Goal: Transaction & Acquisition: Purchase product/service

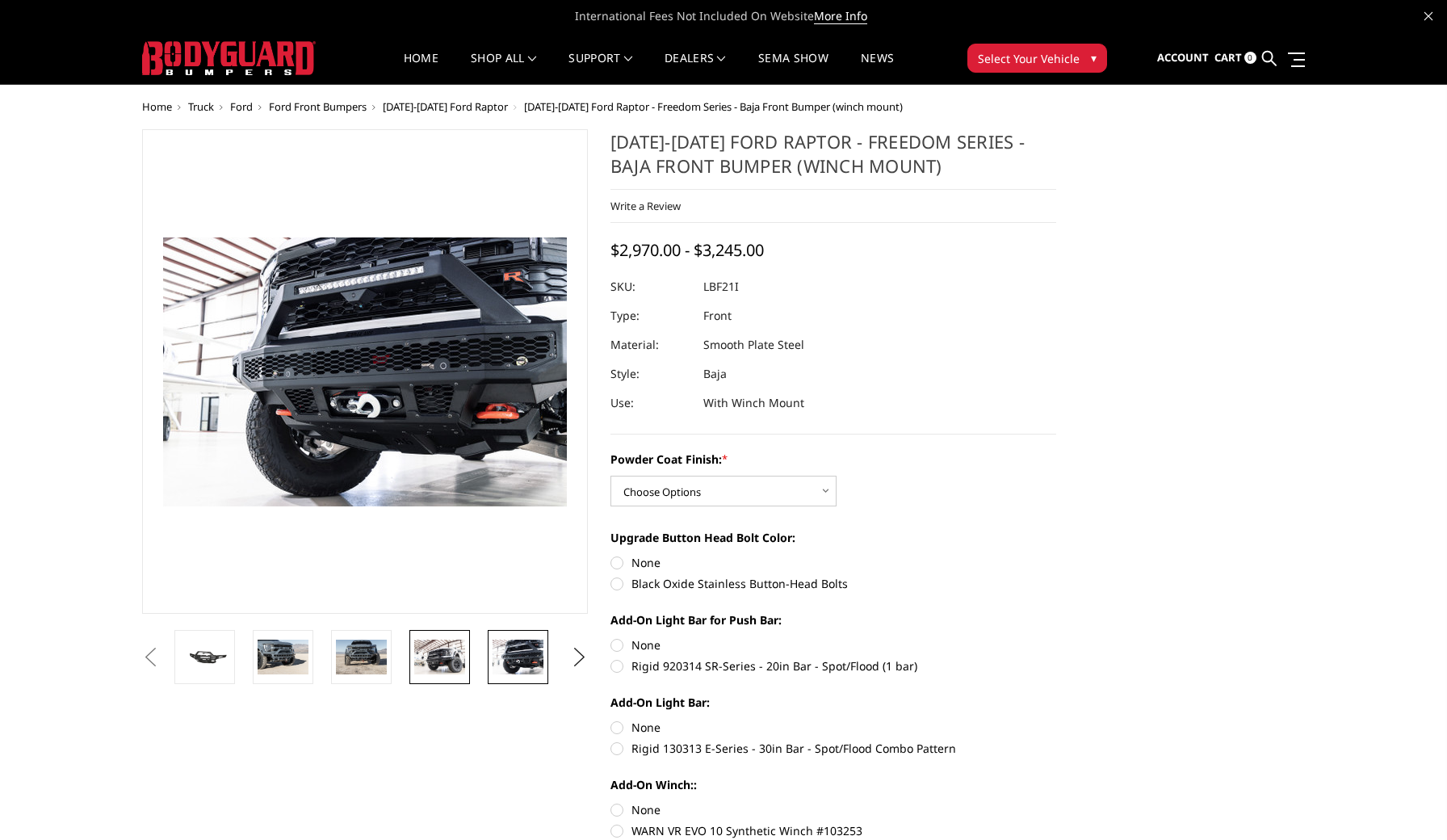
click at [433, 664] on img at bounding box center [440, 656] width 51 height 34
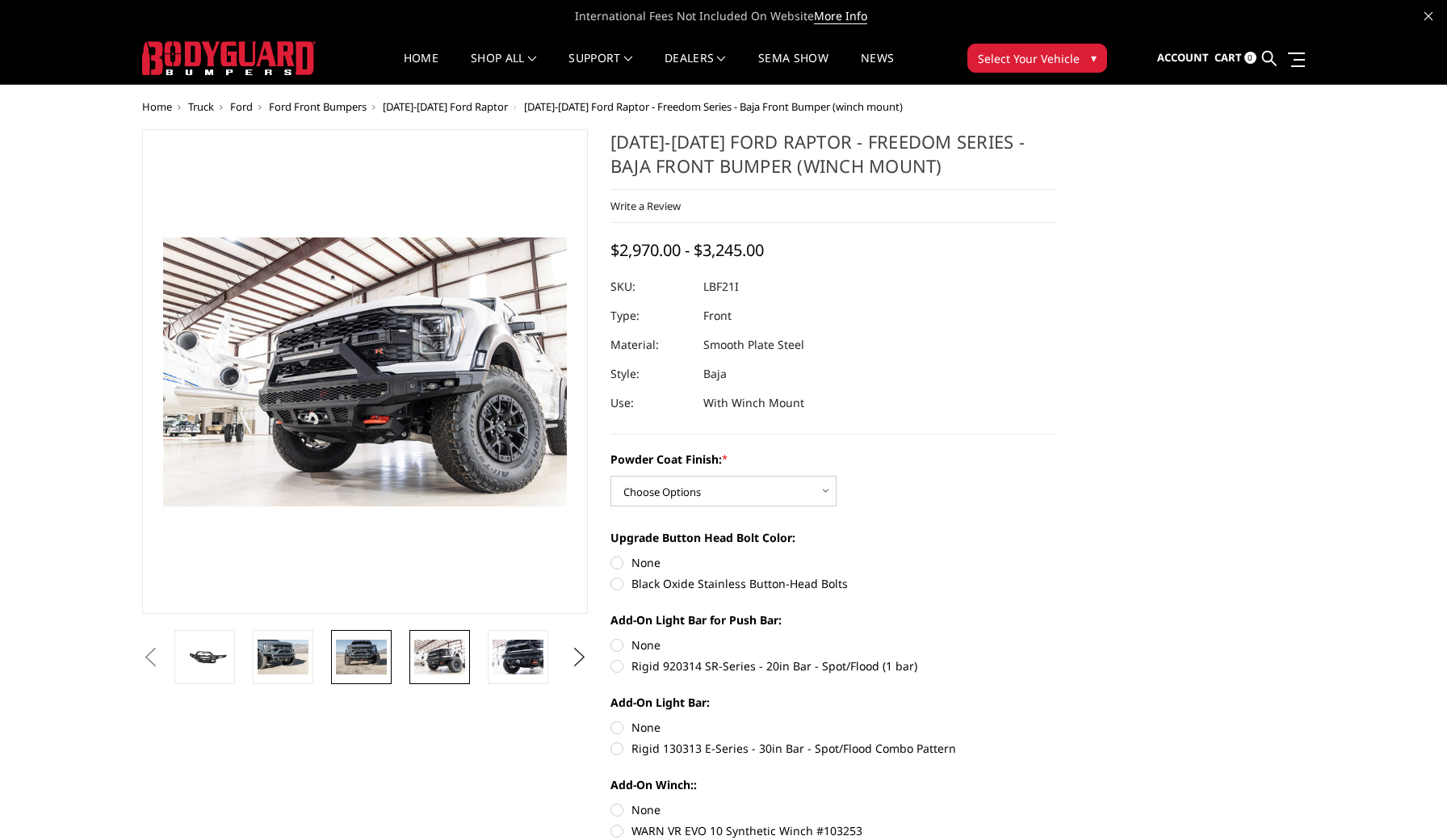
click at [368, 666] on img at bounding box center [361, 656] width 51 height 34
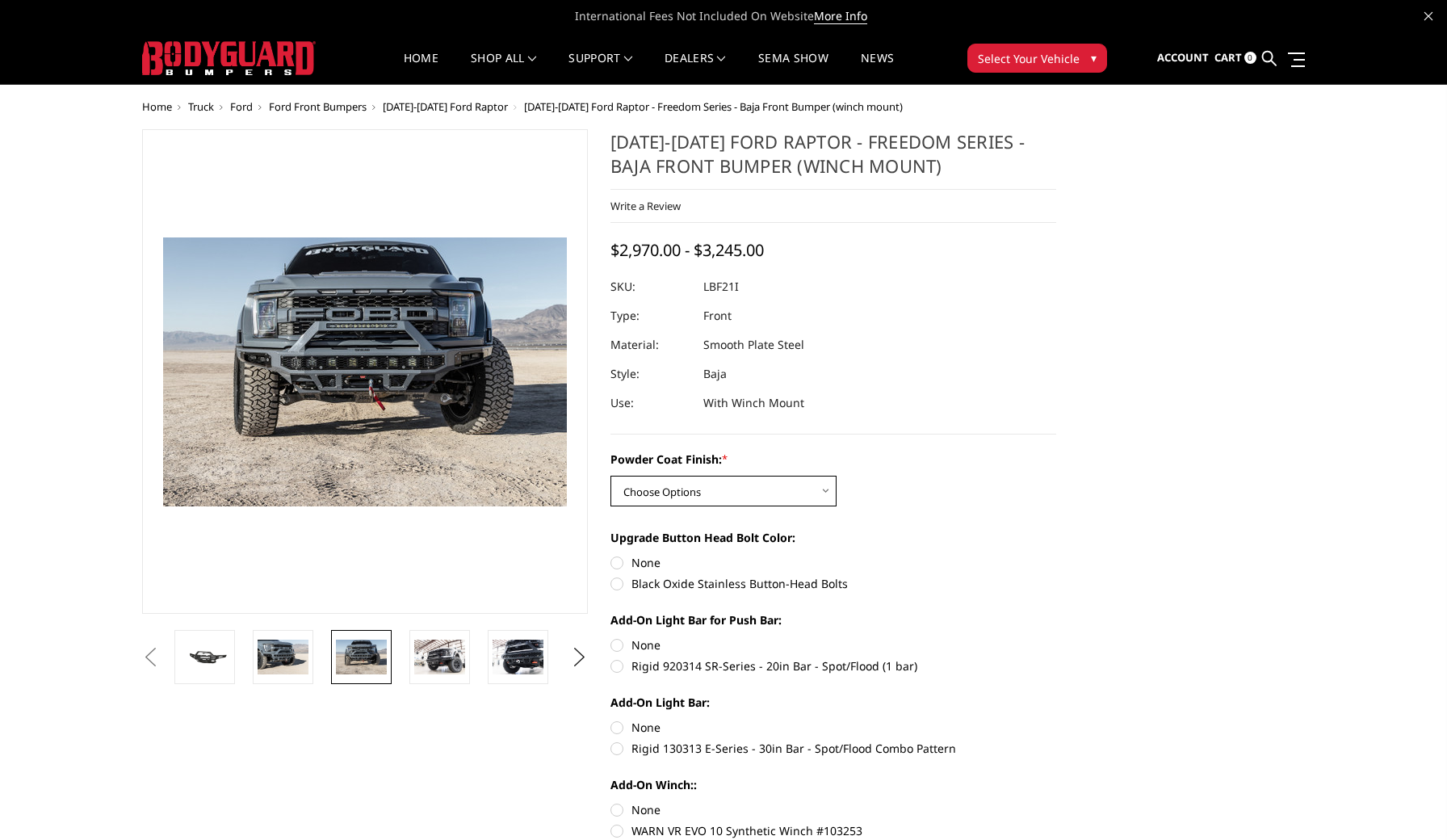
select select "2765"
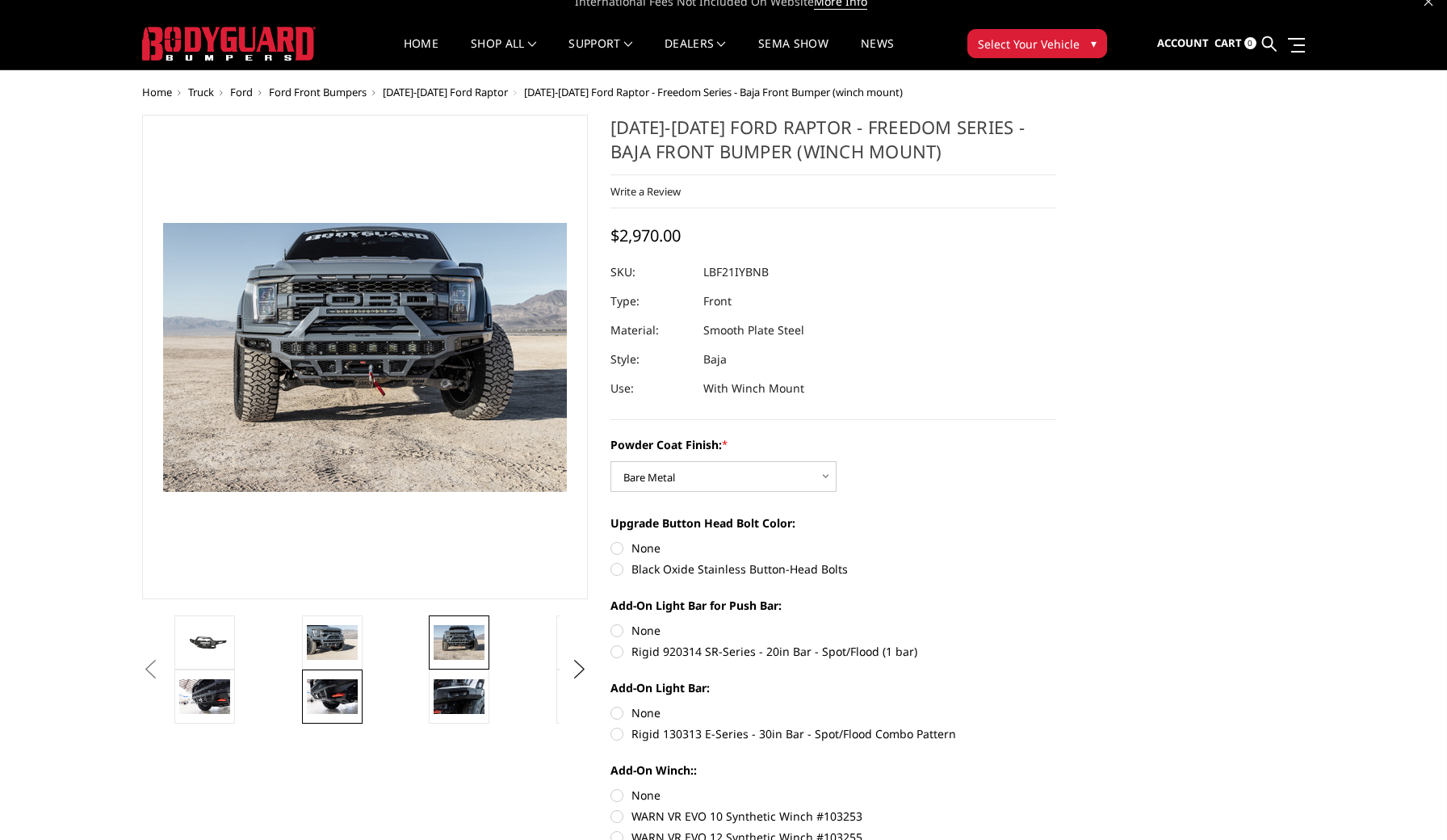
click at [345, 679] on link at bounding box center [331, 697] width 60 height 54
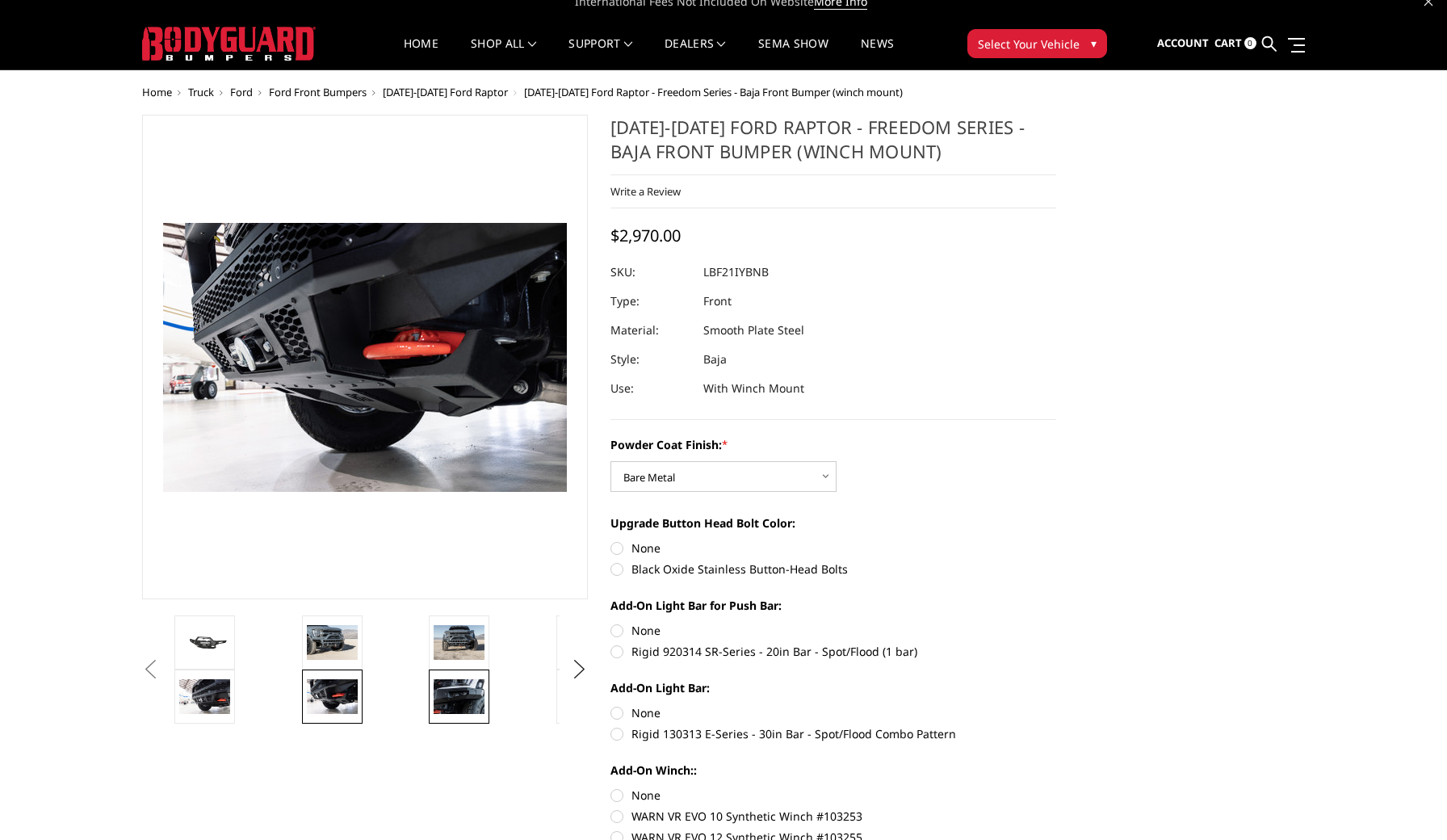
click at [445, 694] on img at bounding box center [459, 696] width 51 height 34
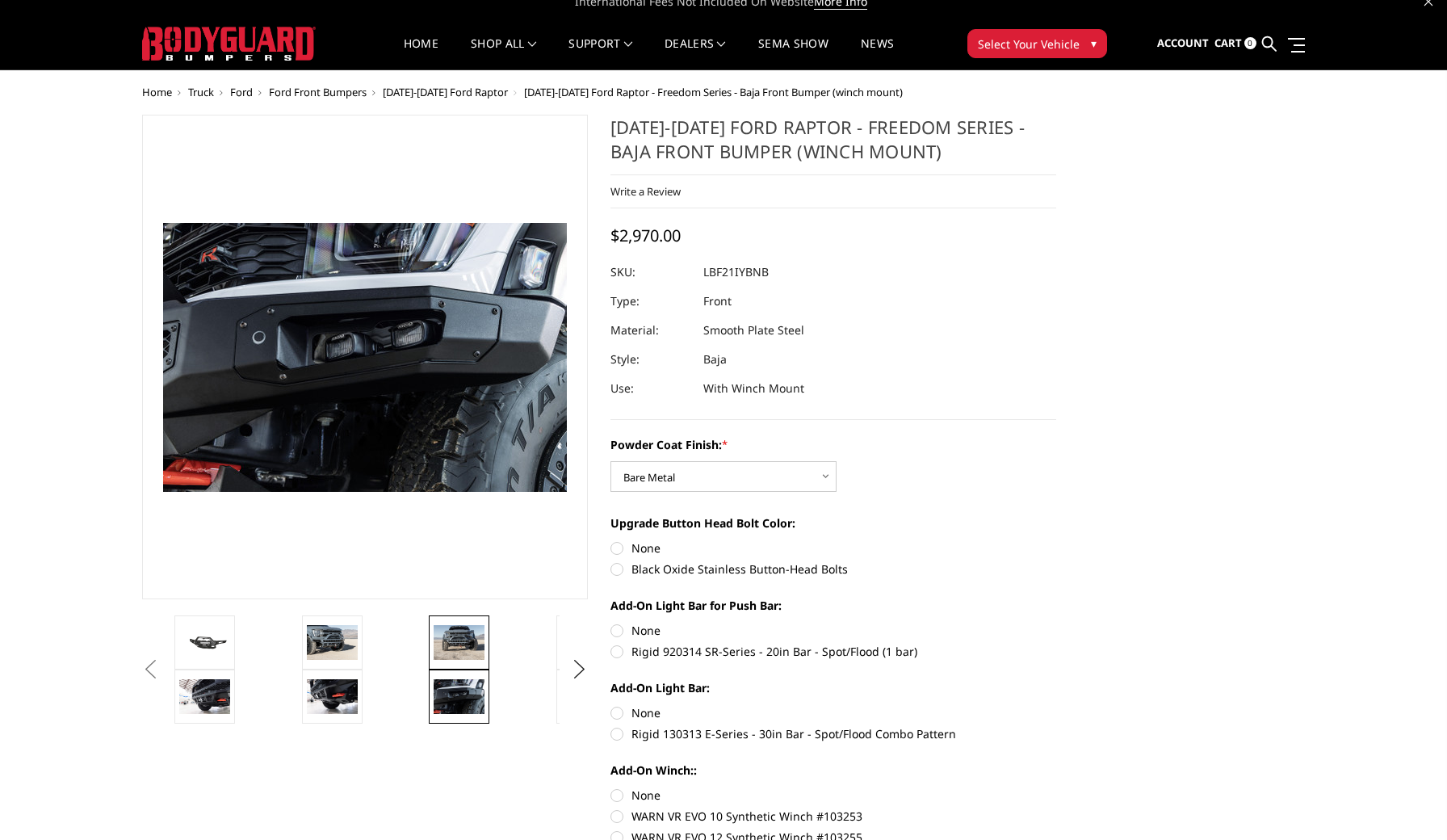
click at [457, 659] on img at bounding box center [459, 642] width 51 height 34
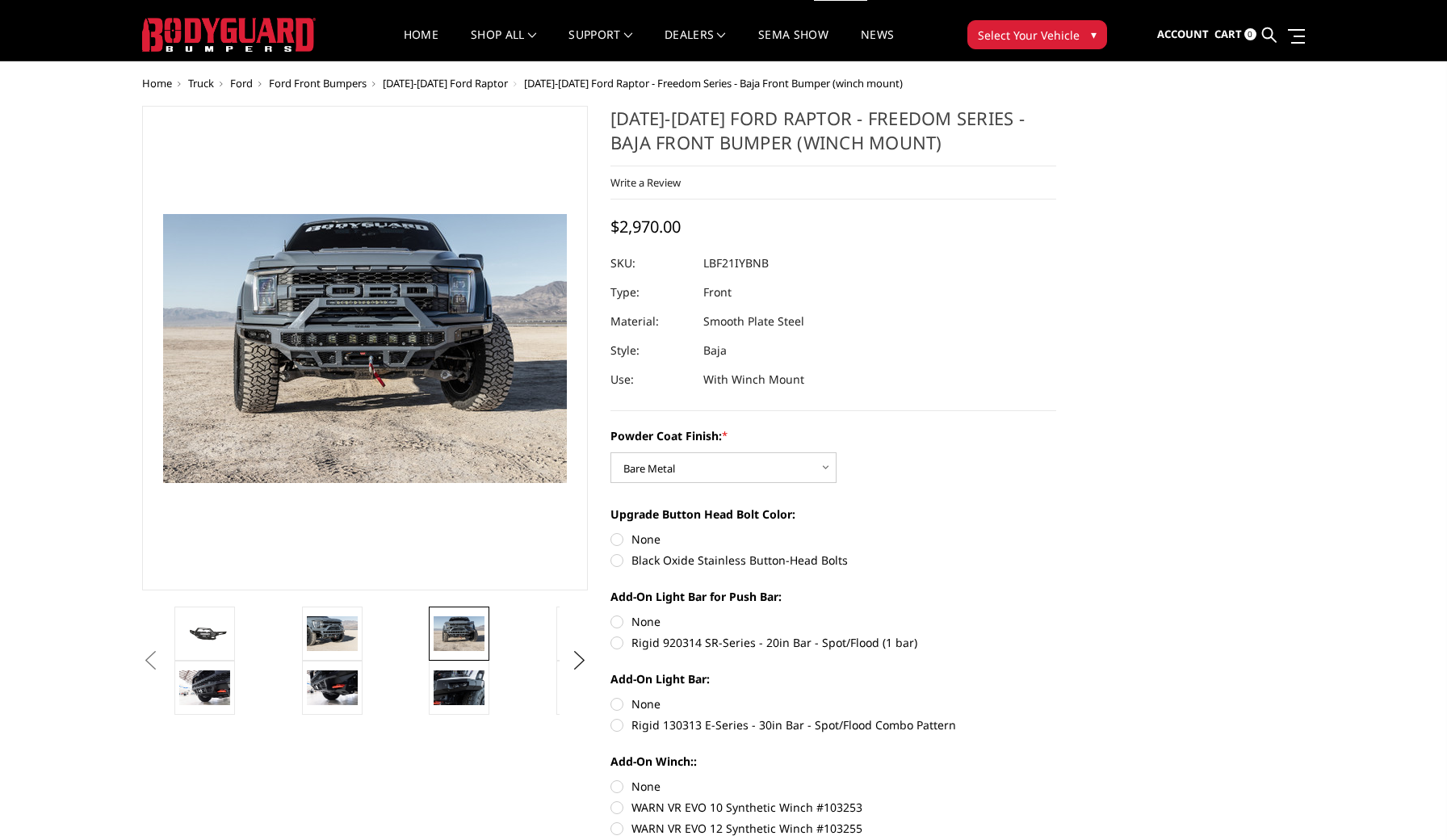
scroll to position [30, 0]
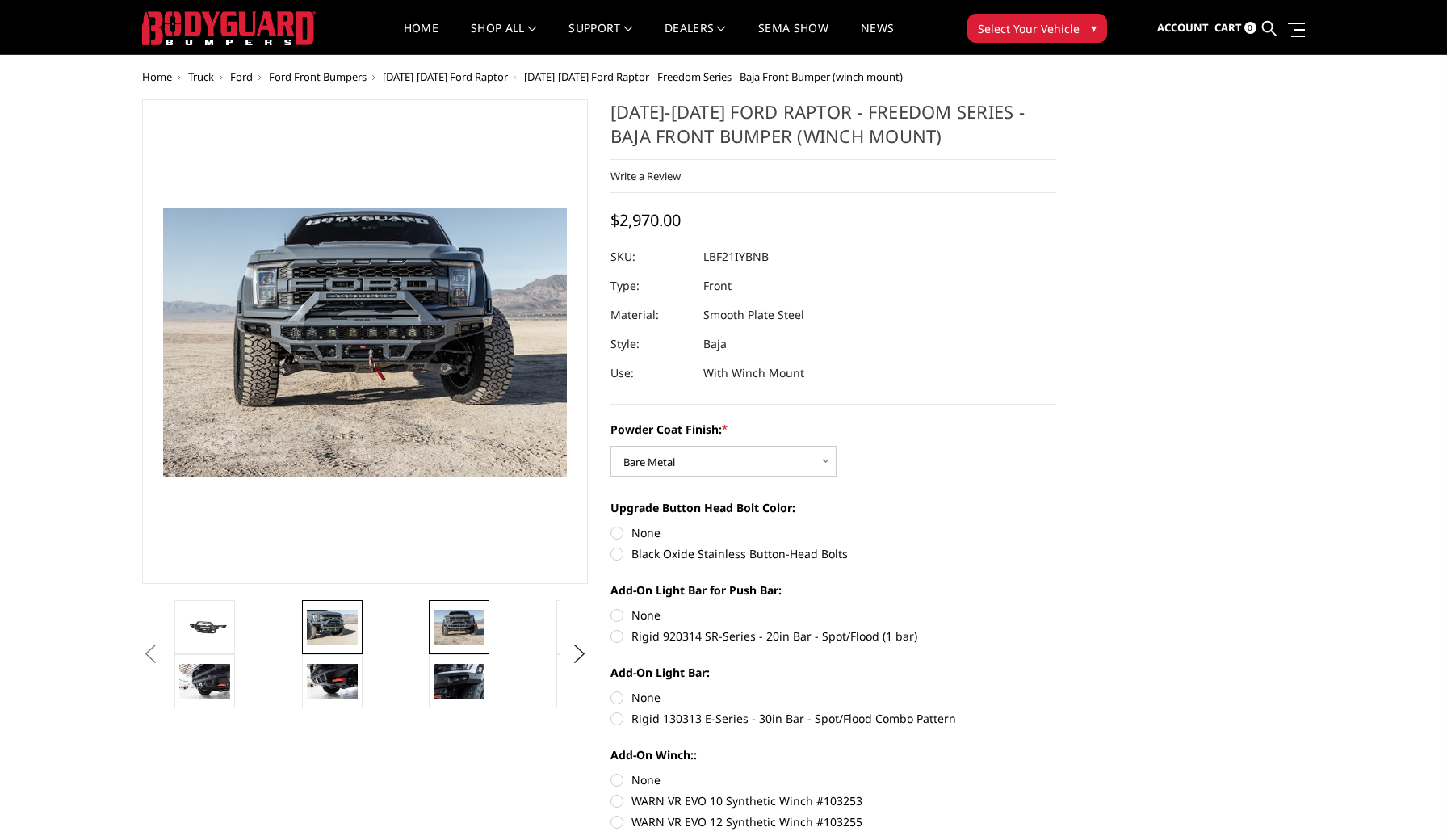
click at [318, 613] on img at bounding box center [332, 626] width 51 height 34
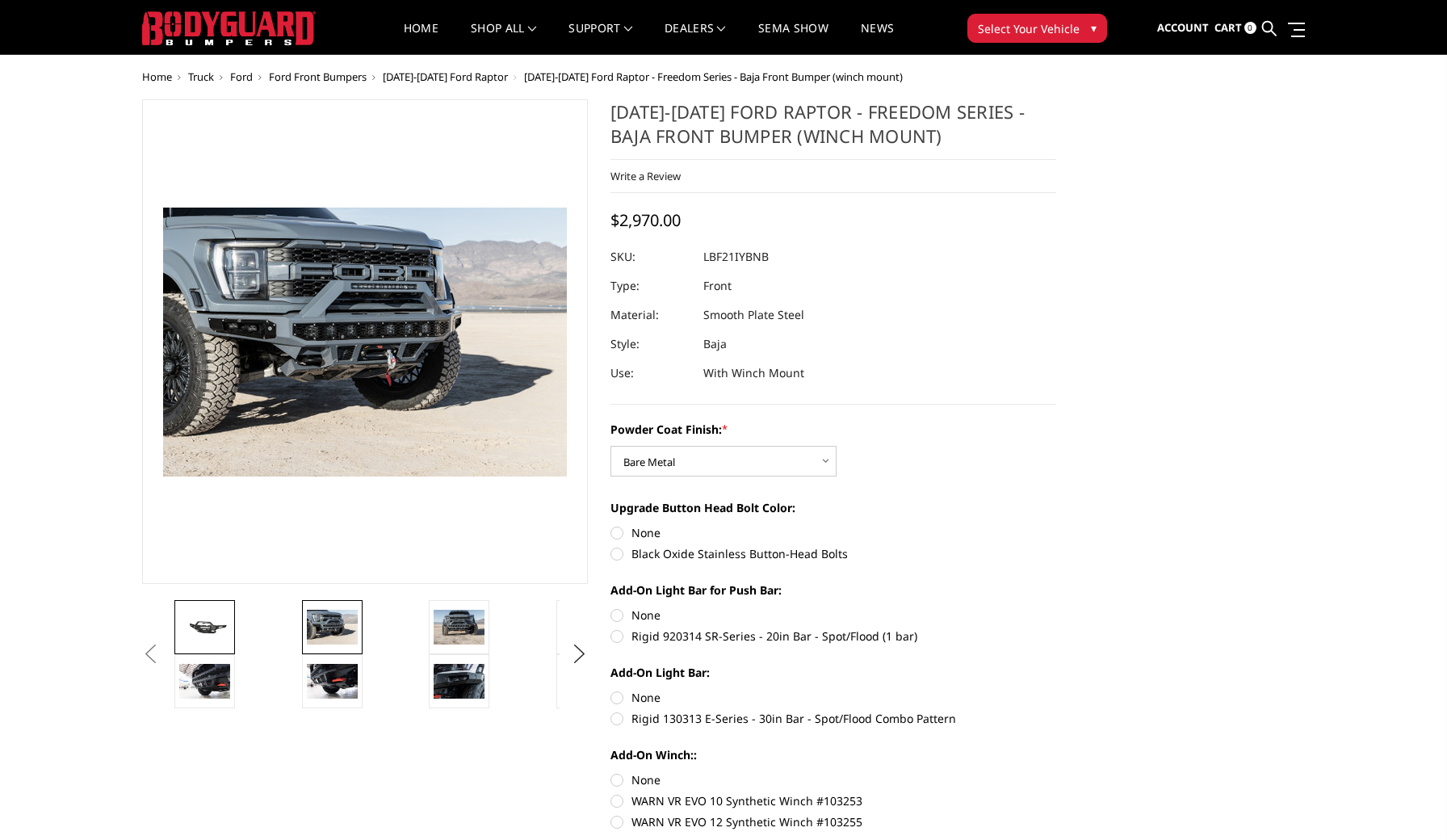
click at [193, 616] on img at bounding box center [205, 627] width 51 height 24
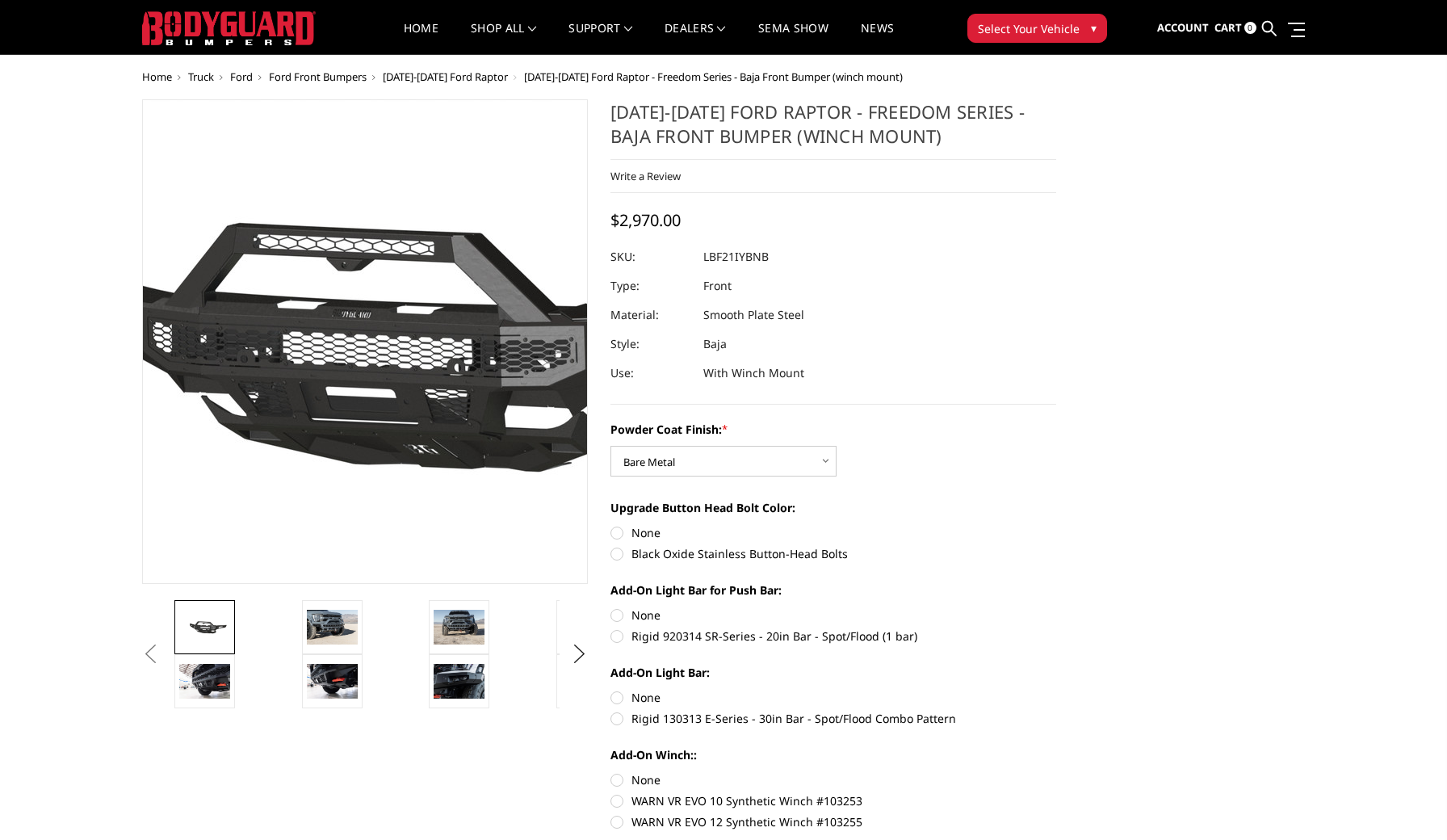
click at [354, 336] on img at bounding box center [370, 342] width 1034 height 484
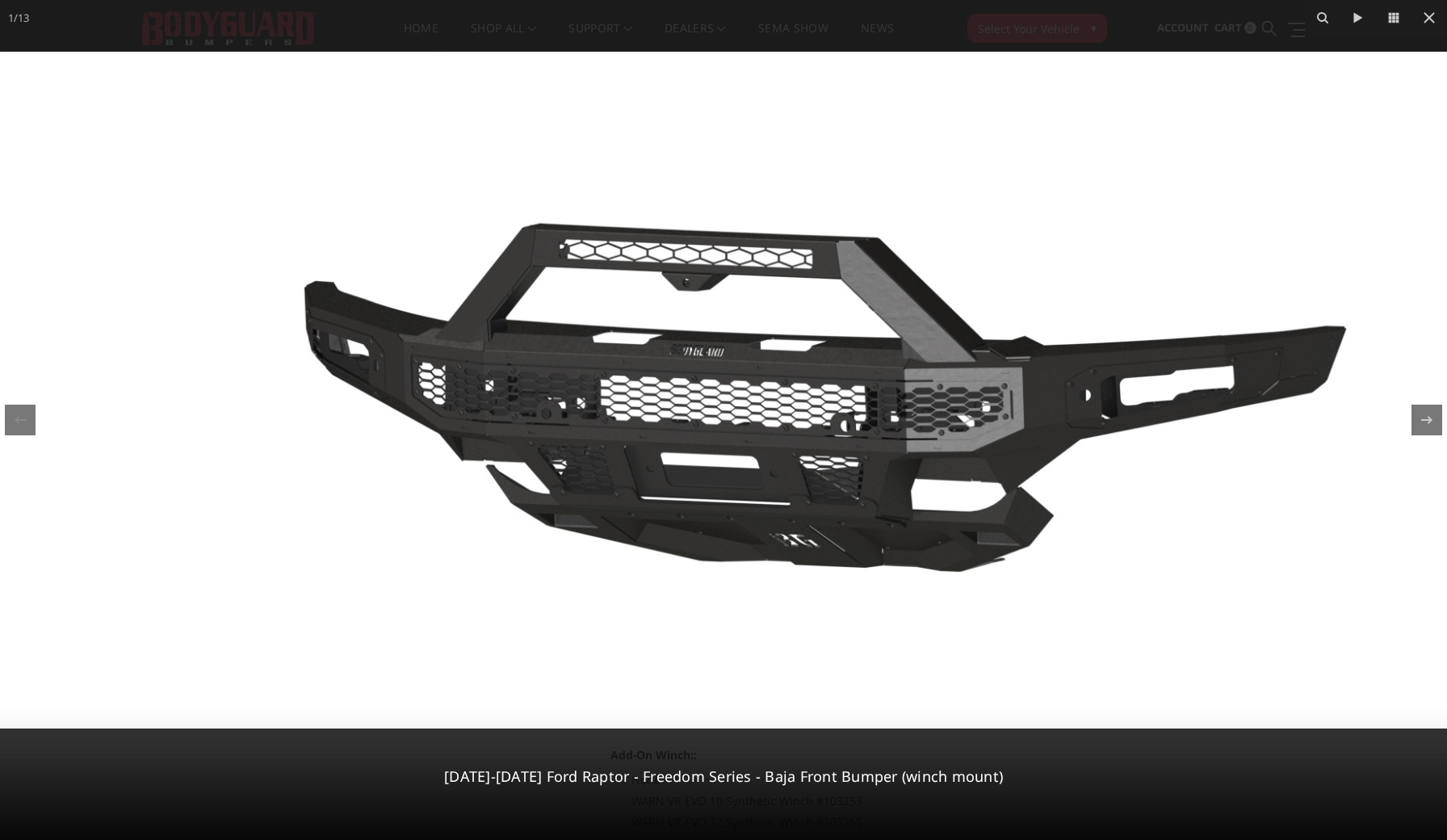
click at [697, 365] on img at bounding box center [723, 390] width 1447 height 677
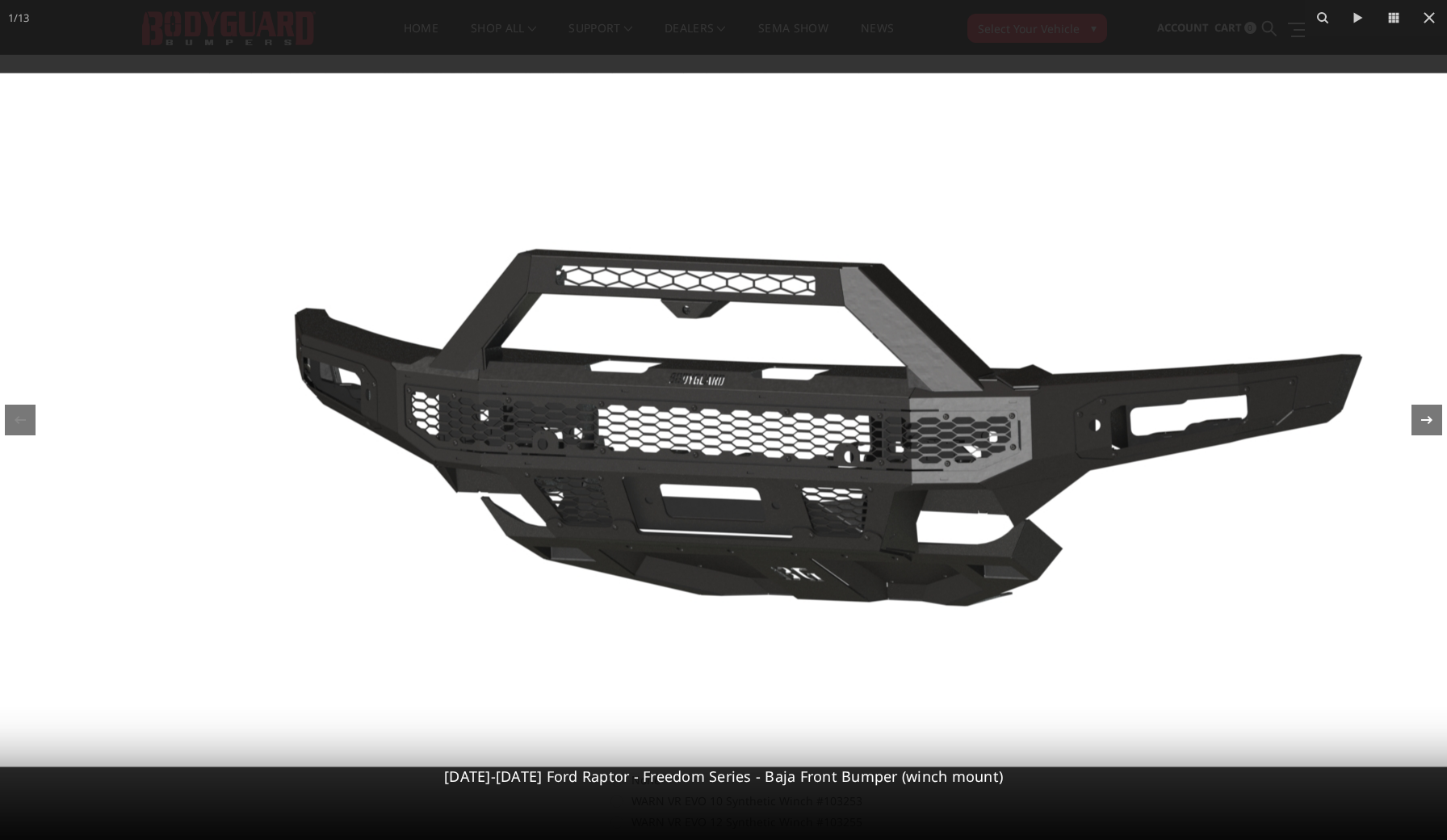
click at [1423, 423] on icon at bounding box center [1427, 420] width 19 height 19
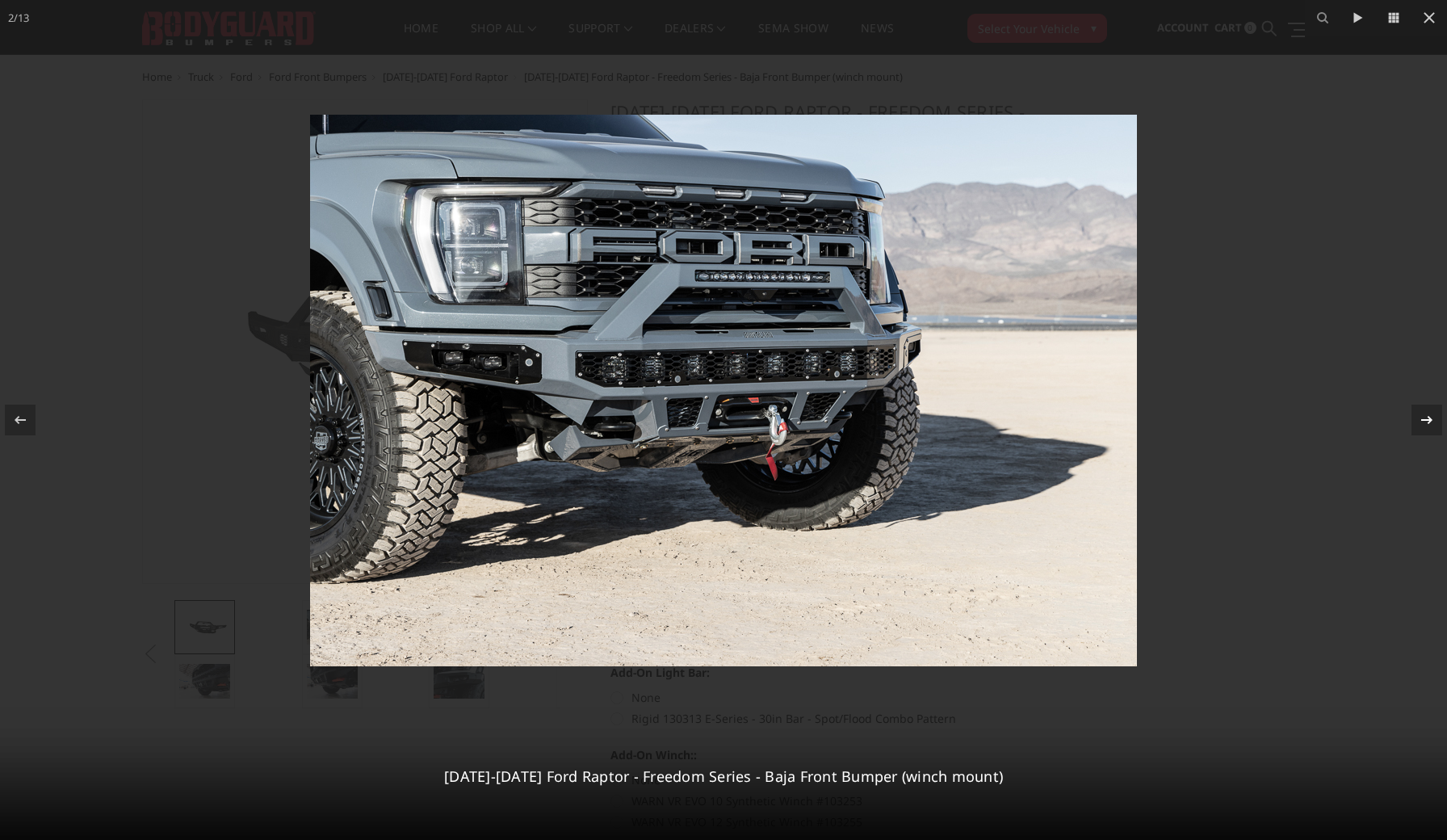
click at [1423, 423] on icon at bounding box center [1427, 420] width 19 height 19
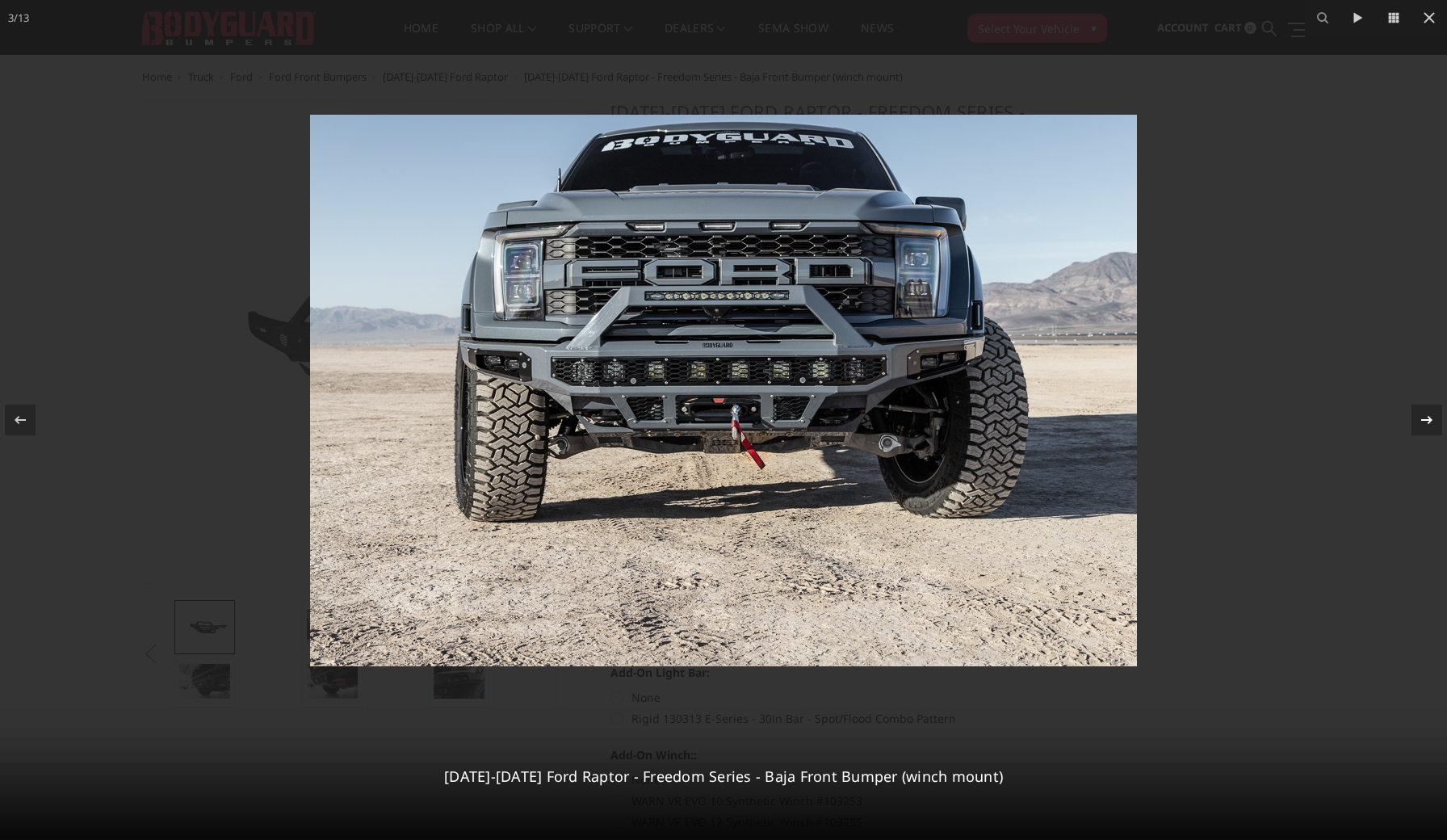
click at [1423, 423] on icon at bounding box center [1427, 420] width 19 height 19
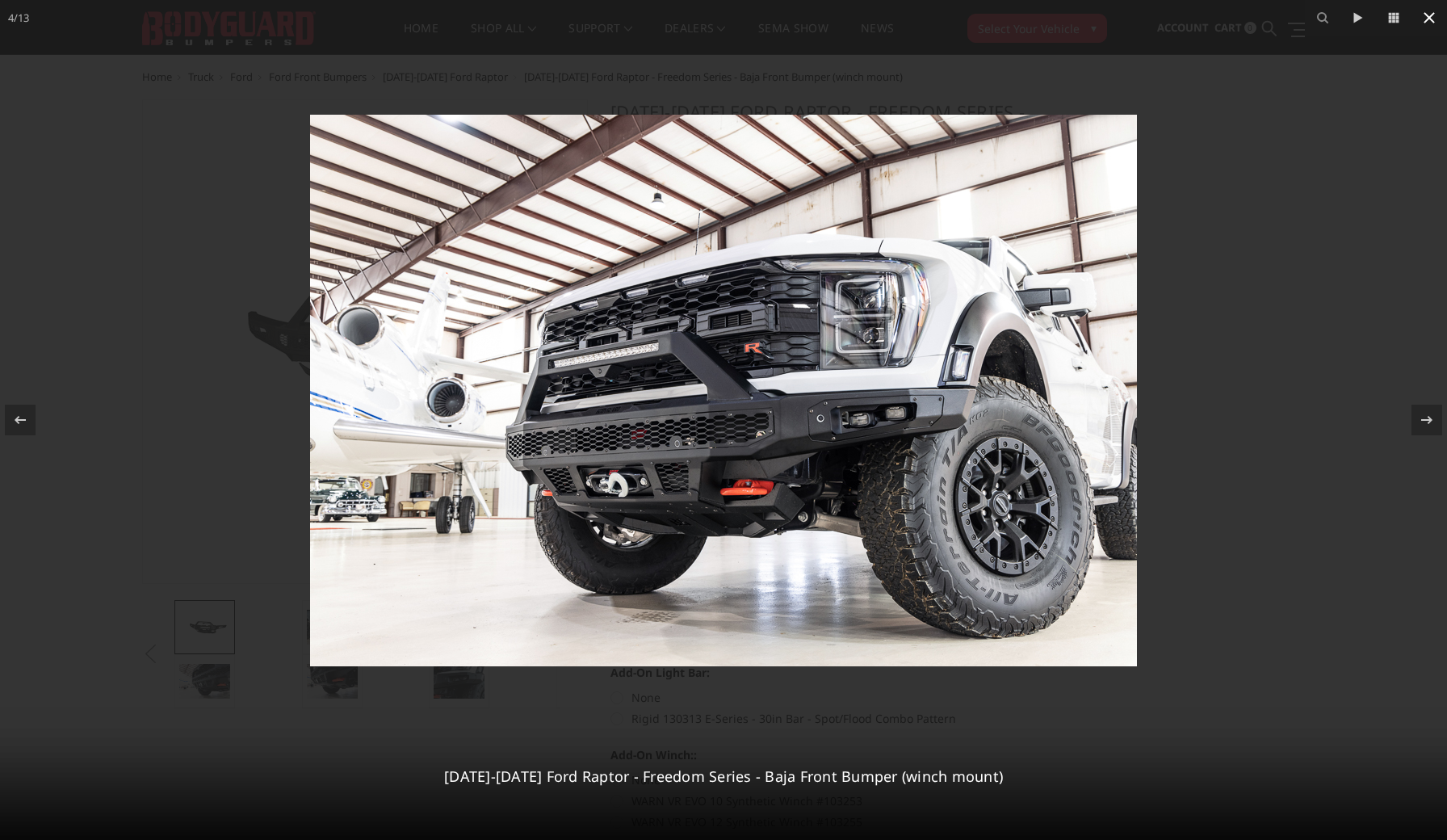
click at [1426, 21] on icon at bounding box center [1429, 17] width 11 height 11
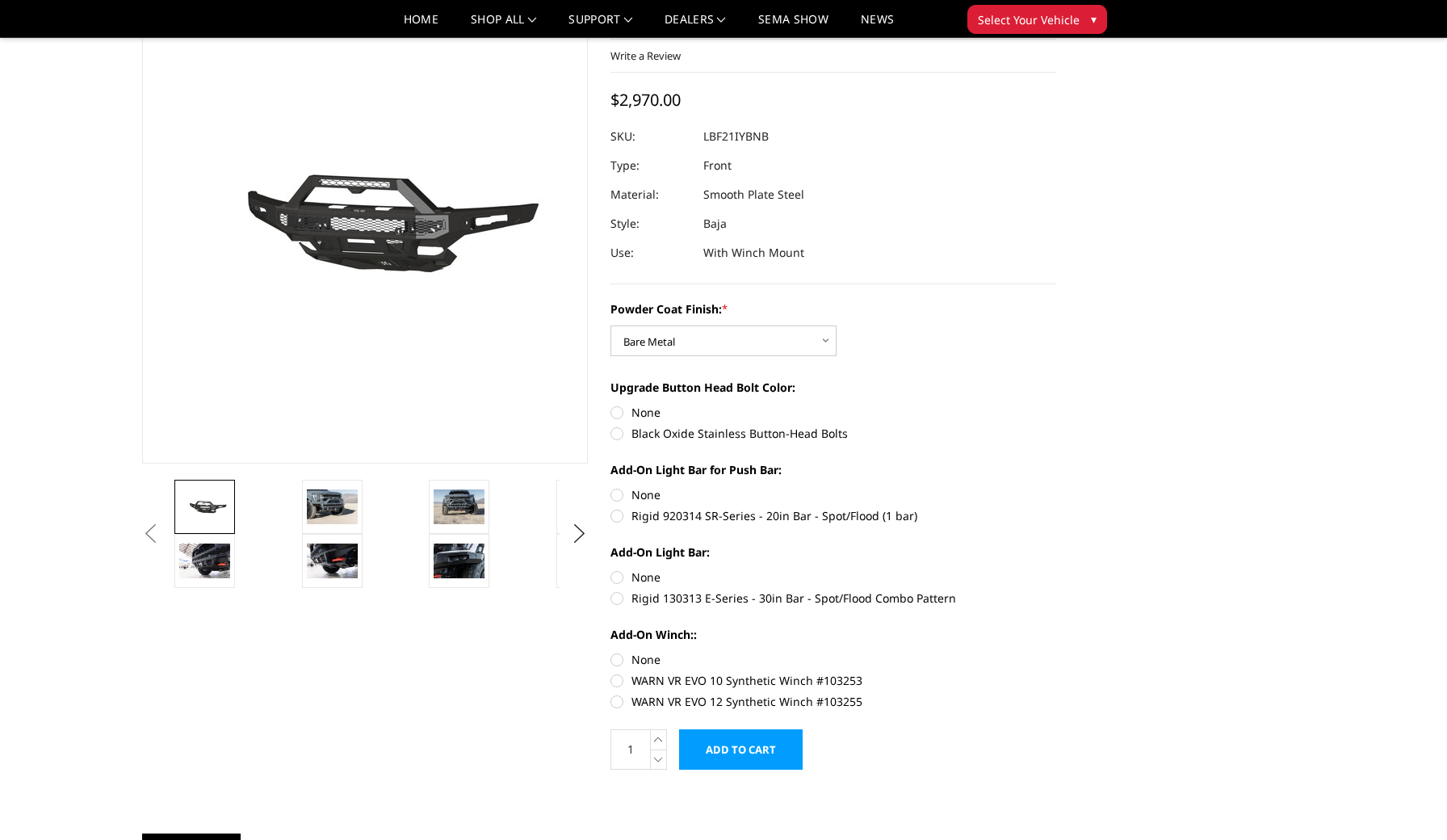
scroll to position [109, 0]
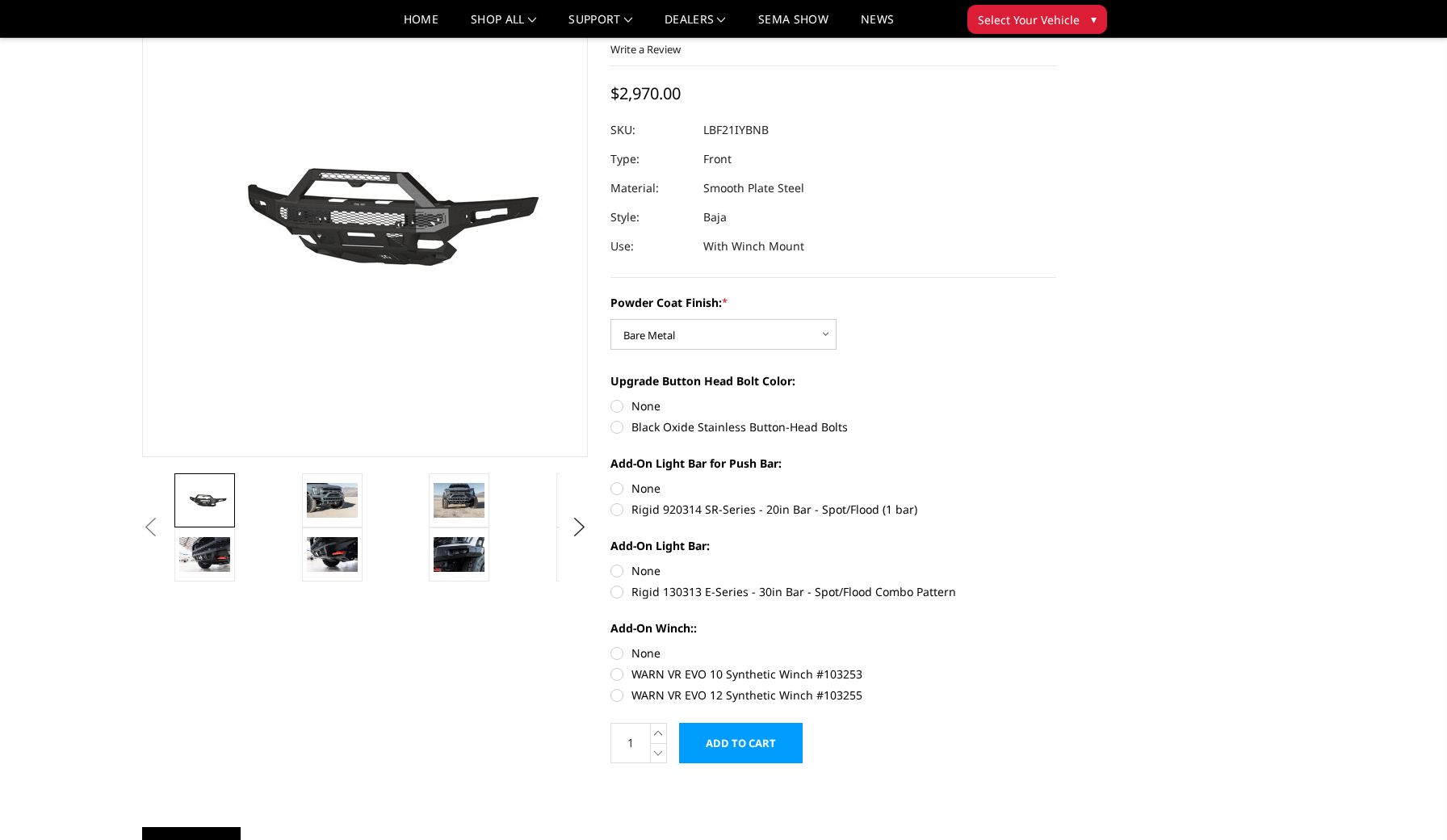
click at [618, 510] on label "Rigid 920314 SR-Series - 20in Bar - Spot/Flood (1 bar)" at bounding box center [833, 509] width 446 height 17
click at [1056, 481] on input "Rigid 920314 SR-Series - 20in Bar - Spot/Flood (1 bar)" at bounding box center [1056, 480] width 1 height 1
radio input "true"
click at [621, 591] on label "Rigid 130313 E-Series - 30in Bar - Spot/Flood Combo Pattern" at bounding box center [833, 591] width 446 height 17
click at [1056, 563] on input "Rigid 130313 E-Series - 30in Bar - Spot/Flood Combo Pattern" at bounding box center [1056, 562] width 1 height 1
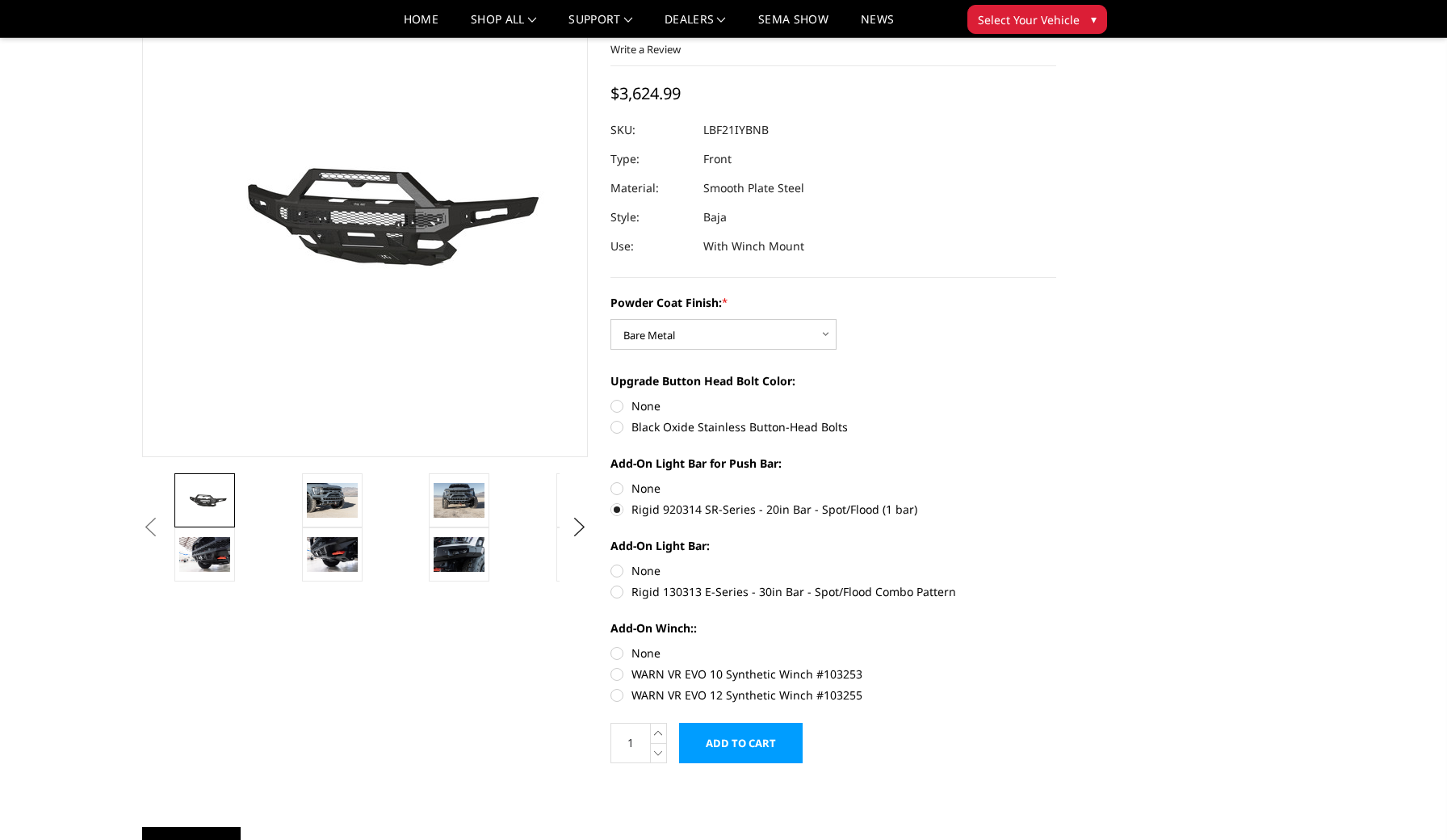
radio input "true"
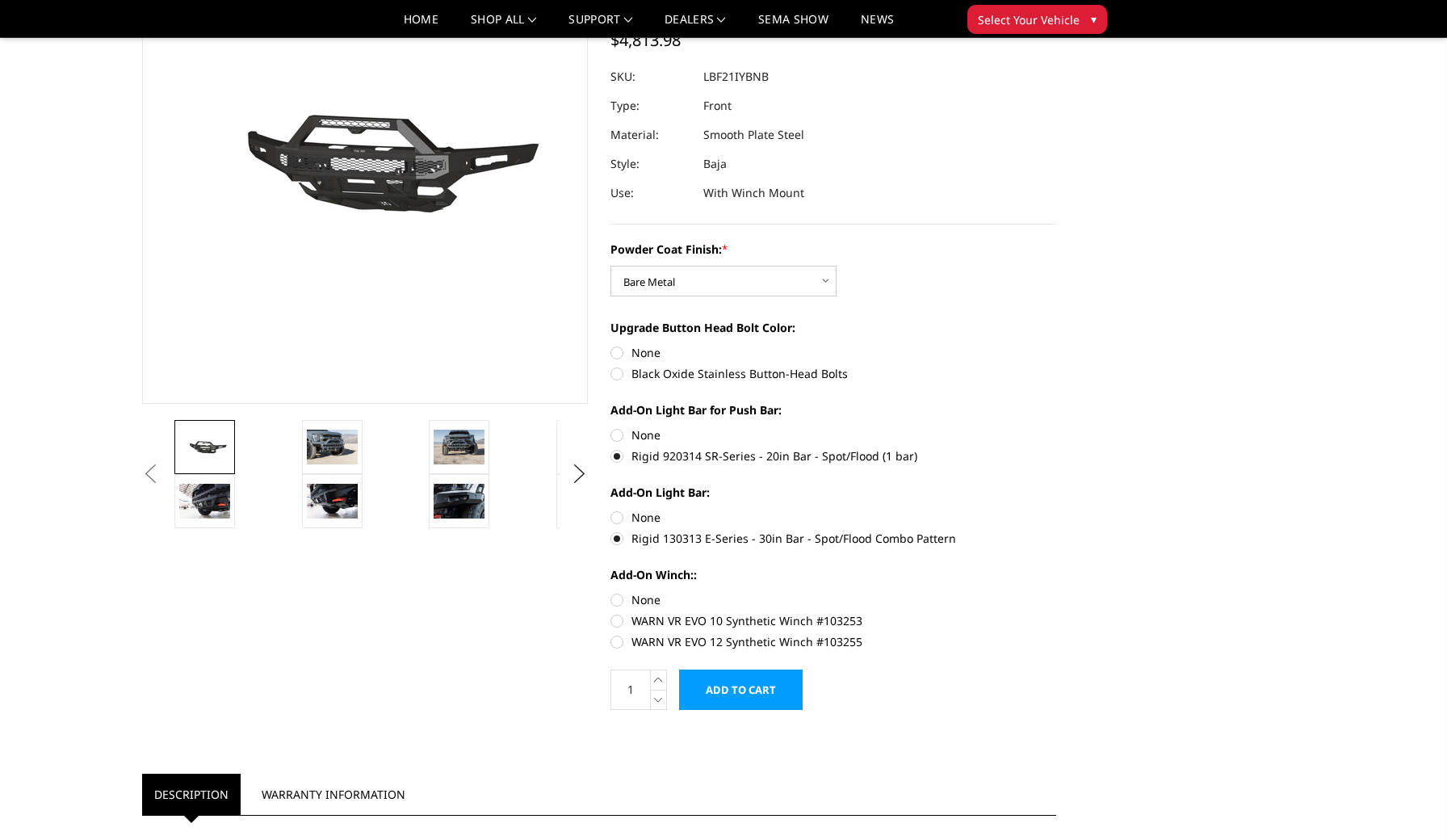
scroll to position [166, 0]
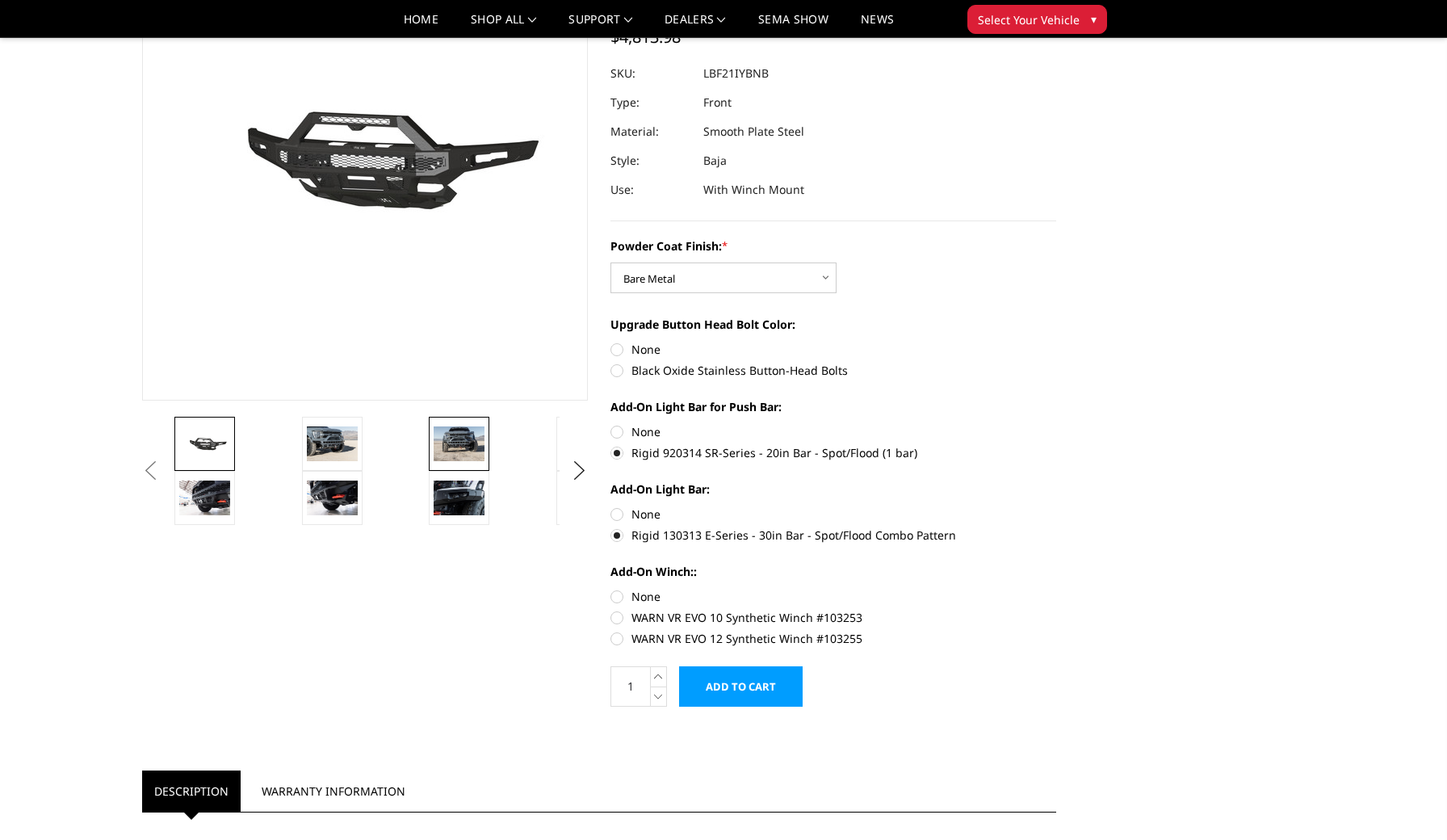
click at [468, 439] on img at bounding box center [459, 443] width 51 height 34
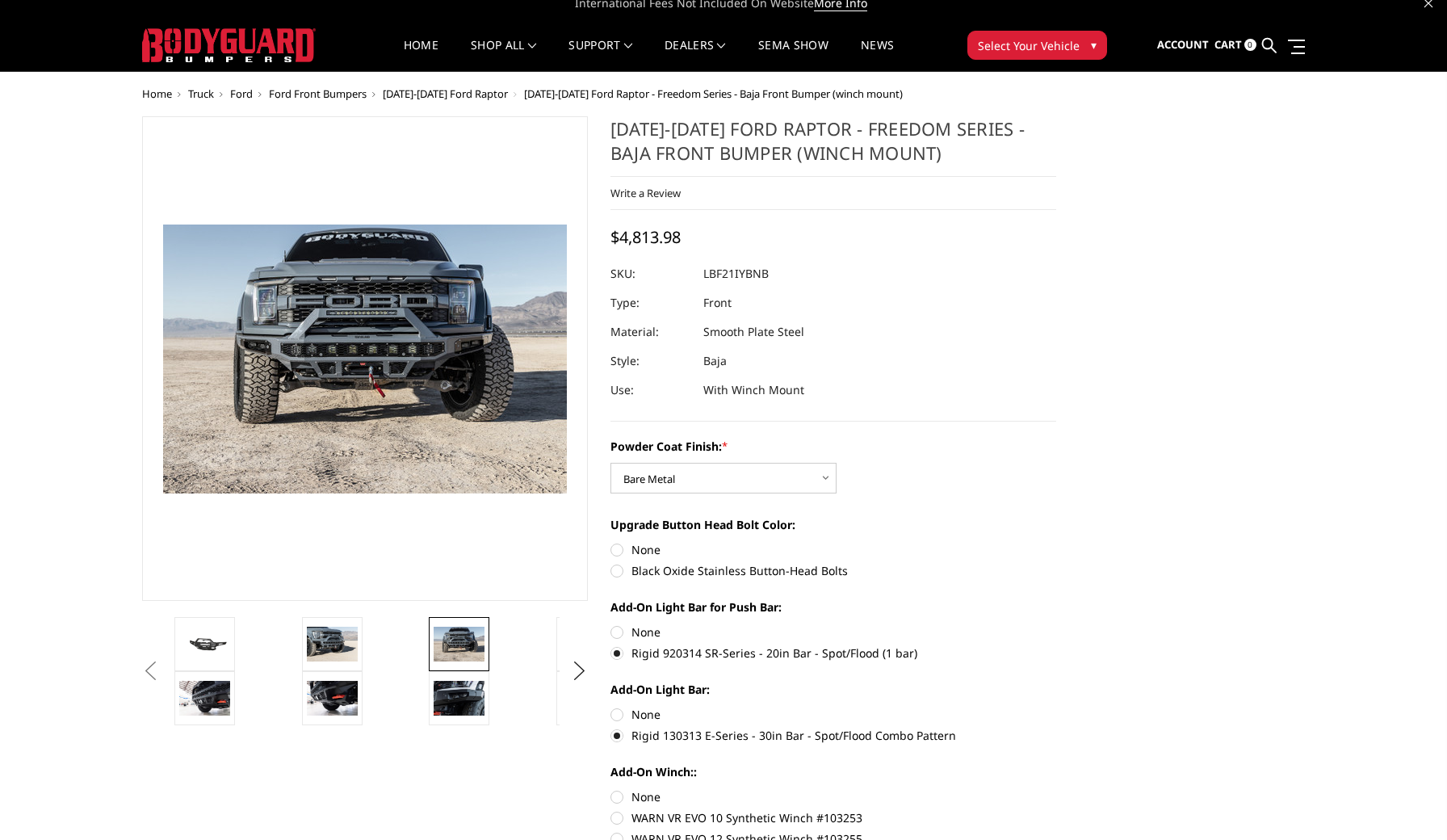
scroll to position [14, 0]
